Goal: Check status: Check status

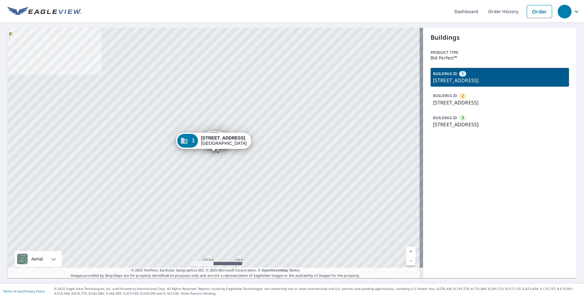
click at [455, 82] on p "[STREET_ADDRESS]" at bounding box center [499, 81] width 133 height 8
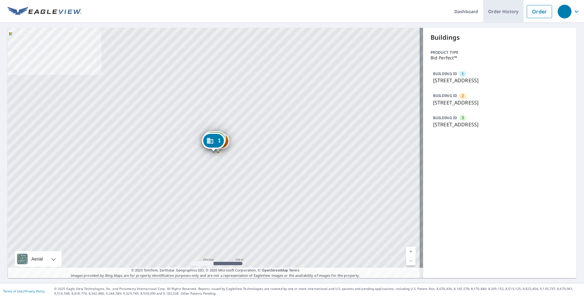
click at [499, 12] on link "Order History" at bounding box center [503, 11] width 40 height 23
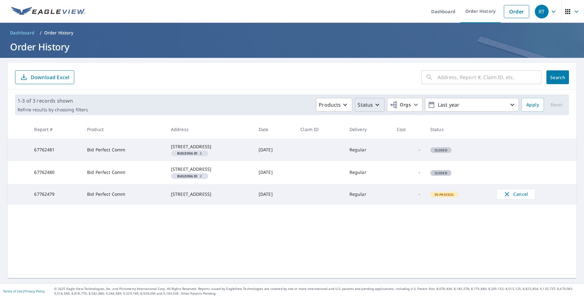
click at [372, 109] on button "Status" at bounding box center [370, 105] width 30 height 14
click at [373, 108] on icon "button" at bounding box center [377, 105] width 8 height 8
